Goal: Task Accomplishment & Management: Manage account settings

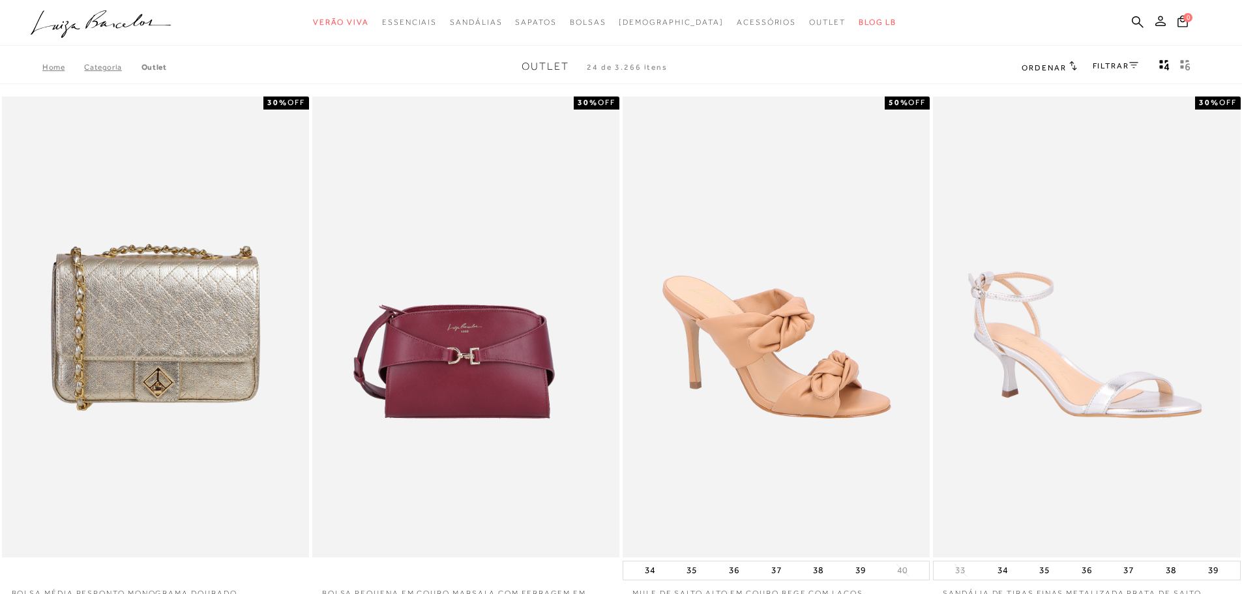
click at [1160, 18] on icon at bounding box center [1161, 21] width 10 height 10
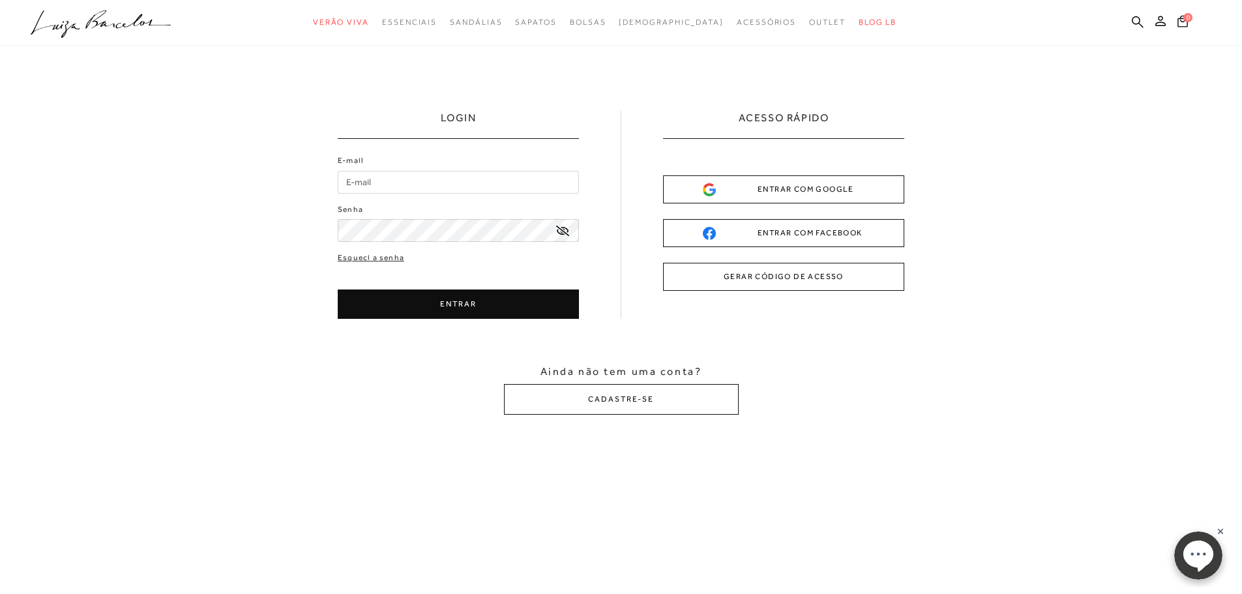
click at [360, 177] on input "E-mail" at bounding box center [458, 182] width 241 height 23
type input "[EMAIL_ADDRESS][DOMAIN_NAME]"
click at [450, 307] on button "ENTRAR" at bounding box center [458, 304] width 241 height 29
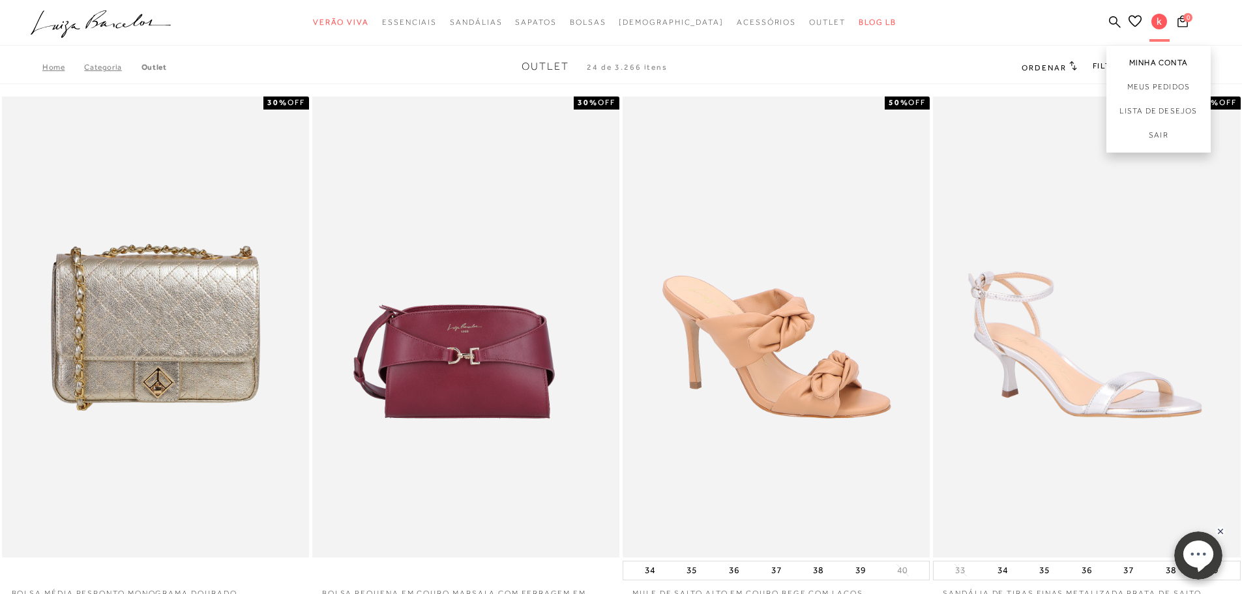
click at [1159, 63] on link "Minha Conta" at bounding box center [1159, 60] width 104 height 29
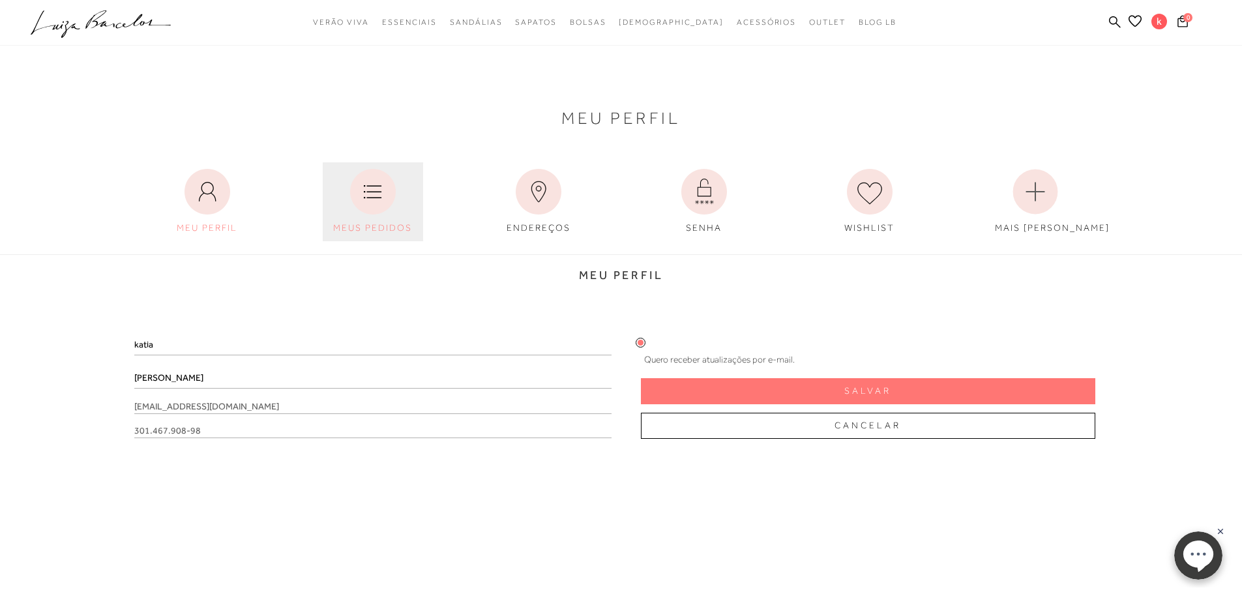
click at [340, 200] on link "MEUS PEDIDOS" at bounding box center [373, 201] width 100 height 79
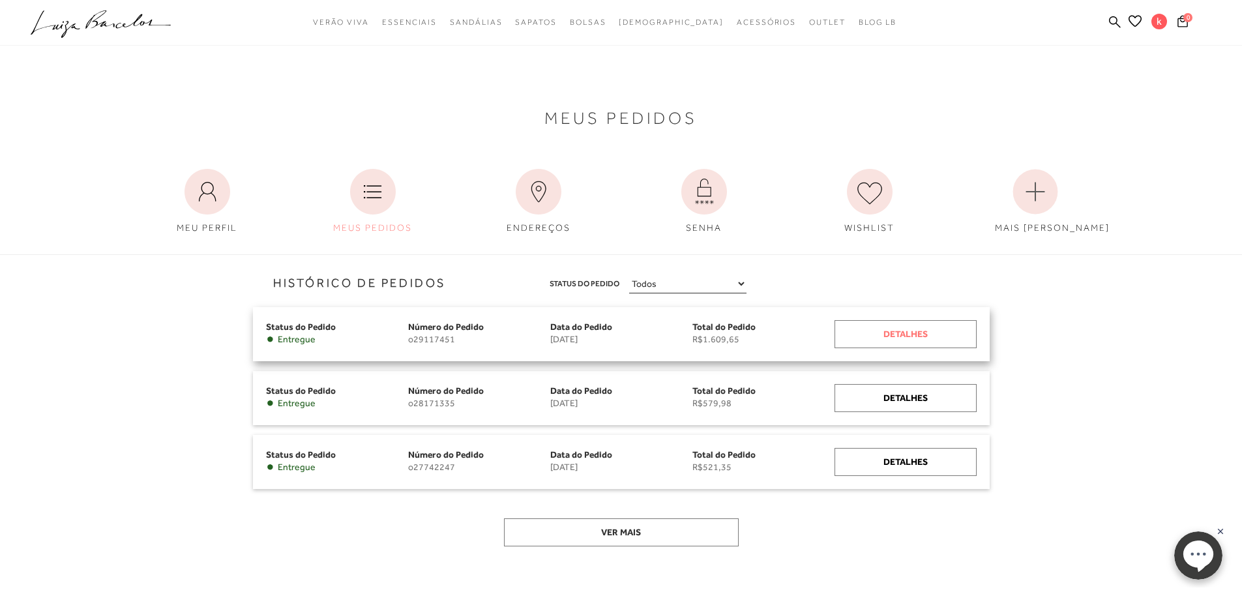
click at [931, 331] on div "Detalhes" at bounding box center [906, 334] width 142 height 28
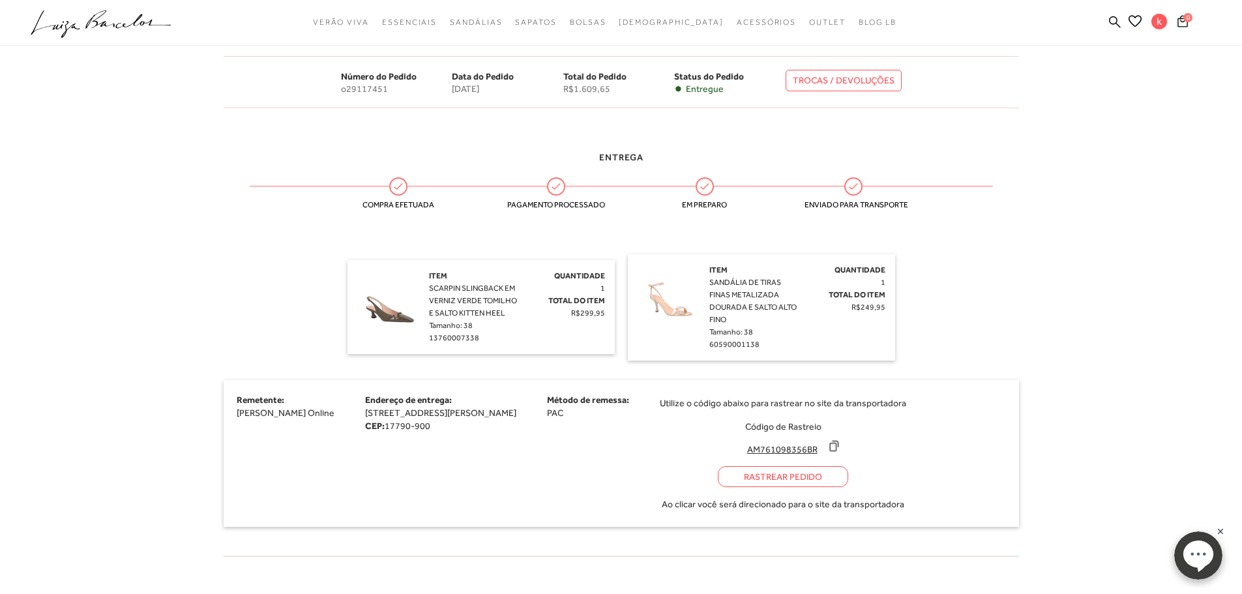
scroll to position [65, 0]
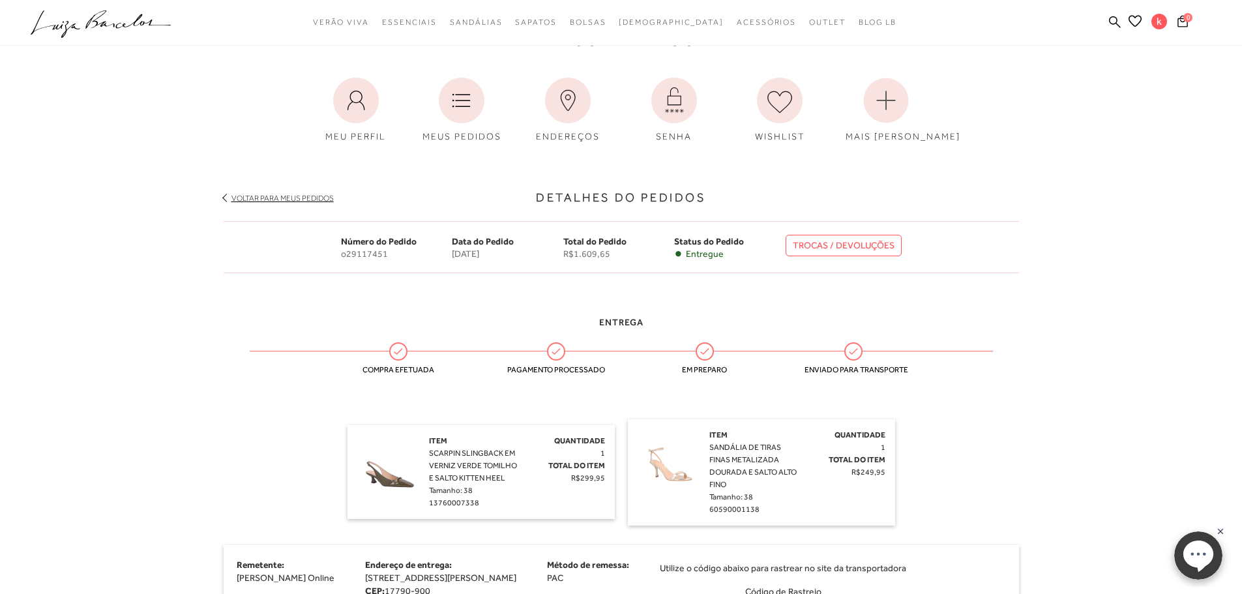
click at [814, 244] on link "TROCAS / DEVOLUÇÕES" at bounding box center [844, 246] width 116 height 22
click at [900, 108] on circle at bounding box center [886, 100] width 45 height 45
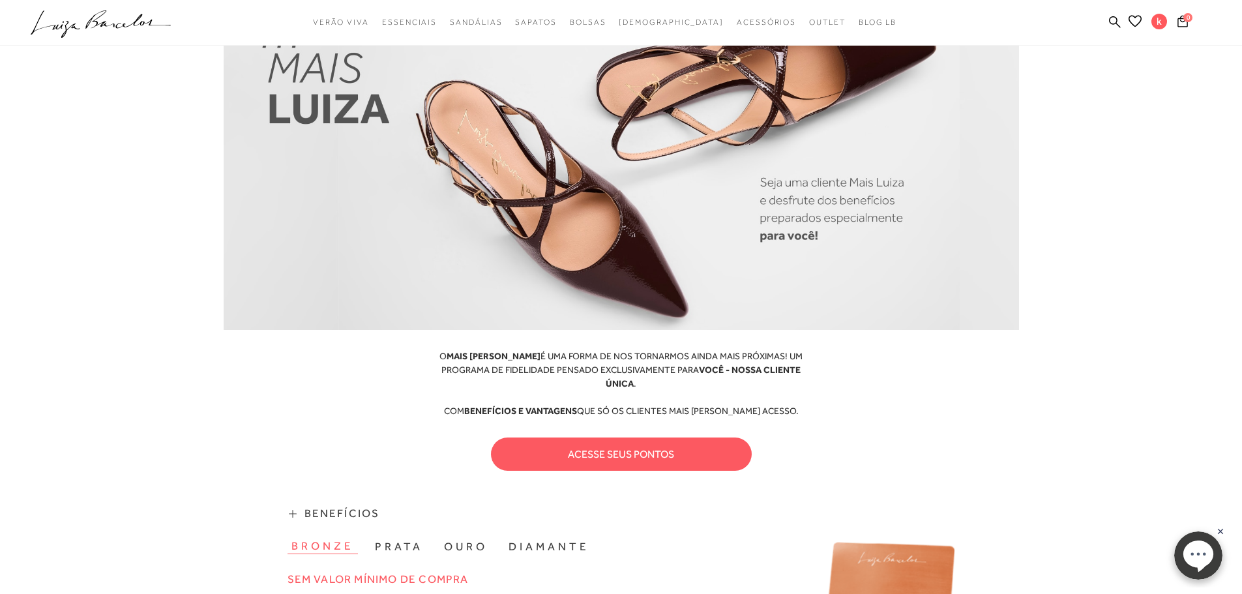
scroll to position [65, 0]
